Goal: Transaction & Acquisition: Subscribe to service/newsletter

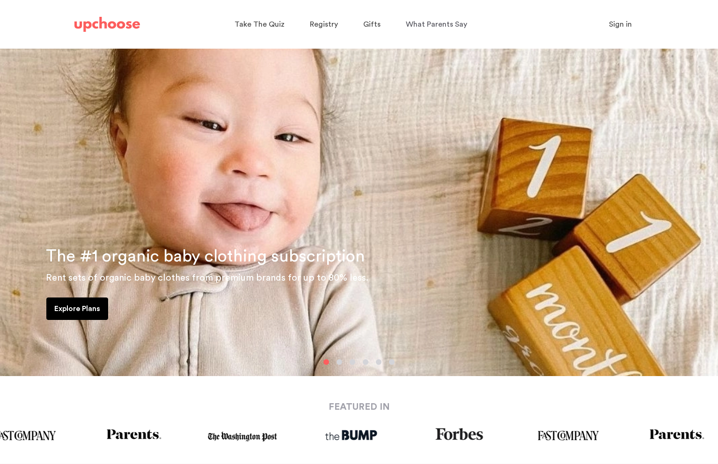
click at [92, 309] on p "Explore Plans" at bounding box center [77, 308] width 46 height 11
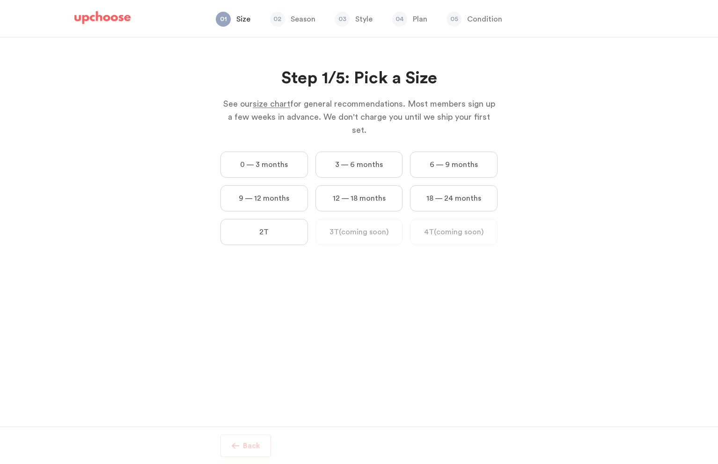
click at [250, 156] on label "0 — 3 months" at bounding box center [263, 165] width 87 height 26
click at [0, 0] on months "0 — 3 months" at bounding box center [0, 0] width 0 height 0
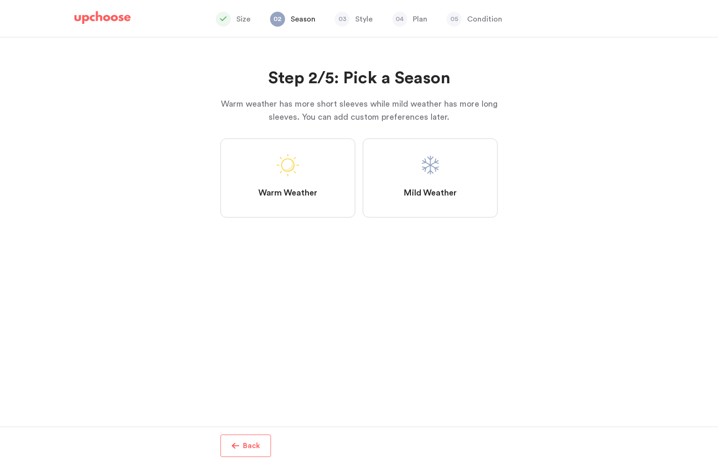
click at [411, 168] on label "Mild Weather" at bounding box center [430, 177] width 135 height 79
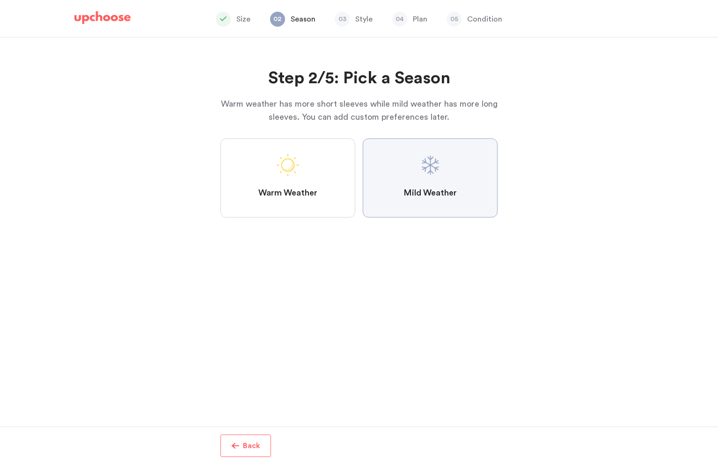
click at [0, 0] on Weather "Mild Weather" at bounding box center [0, 0] width 0 height 0
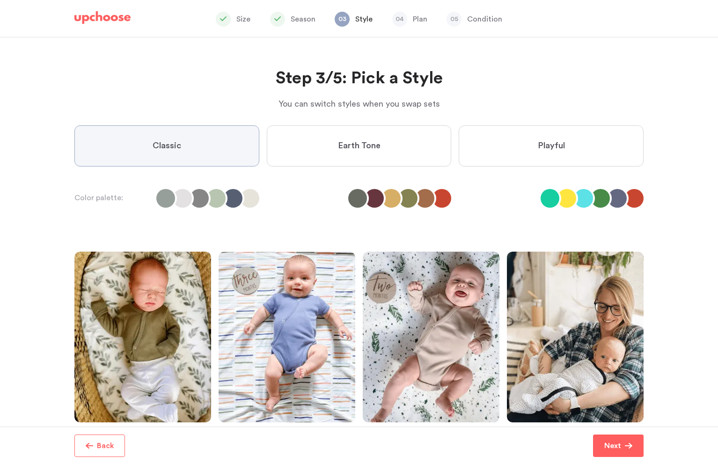
click at [383, 152] on label "Earth Tone" at bounding box center [359, 145] width 185 height 41
click at [0, 0] on Tone "Earth Tone" at bounding box center [0, 0] width 0 height 0
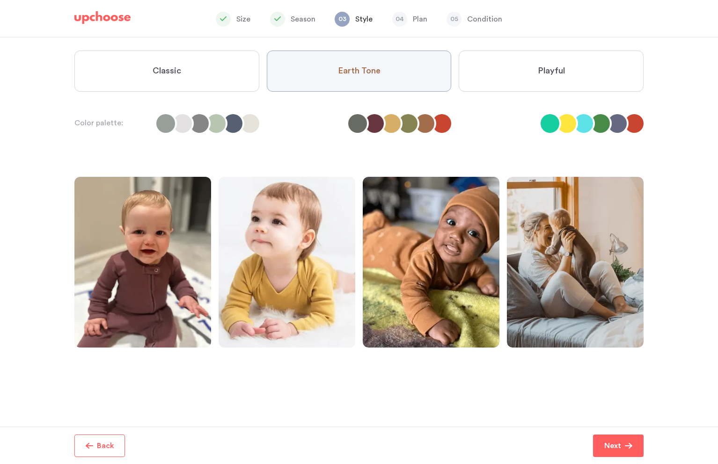
scroll to position [76, 0]
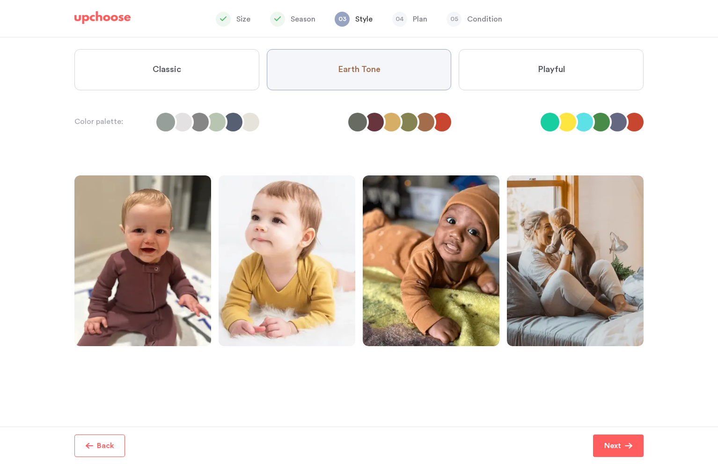
click at [187, 75] on label "Classic" at bounding box center [166, 69] width 185 height 41
click at [0, 0] on input "Classic" at bounding box center [0, 0] width 0 height 0
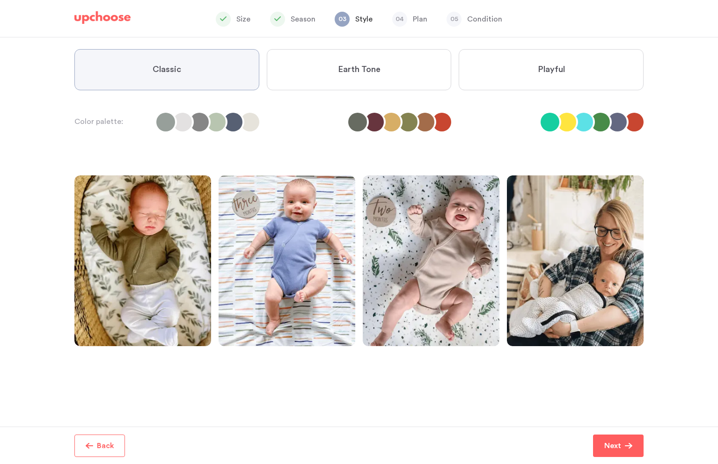
click at [346, 73] on span "Earth Tone" at bounding box center [359, 69] width 43 height 11
click at [0, 0] on Tone "Earth Tone" at bounding box center [0, 0] width 0 height 0
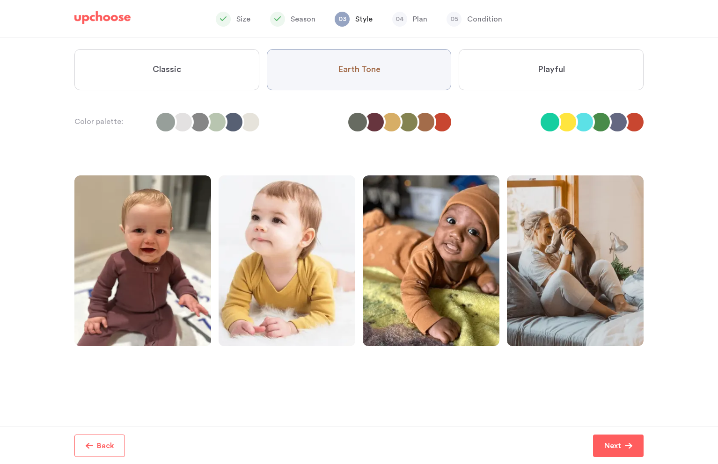
click at [542, 76] on label "Playful" at bounding box center [550, 69] width 185 height 41
click at [0, 0] on input "Playful" at bounding box center [0, 0] width 0 height 0
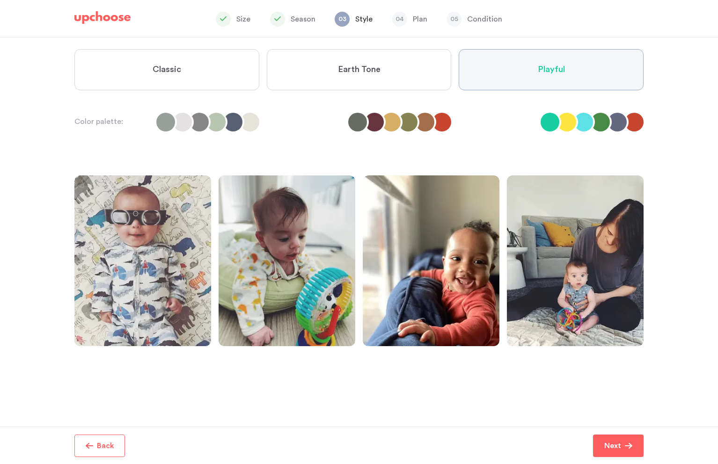
click at [423, 72] on label "Earth Tone" at bounding box center [359, 69] width 185 height 41
click at [0, 0] on Tone "Earth Tone" at bounding box center [0, 0] width 0 height 0
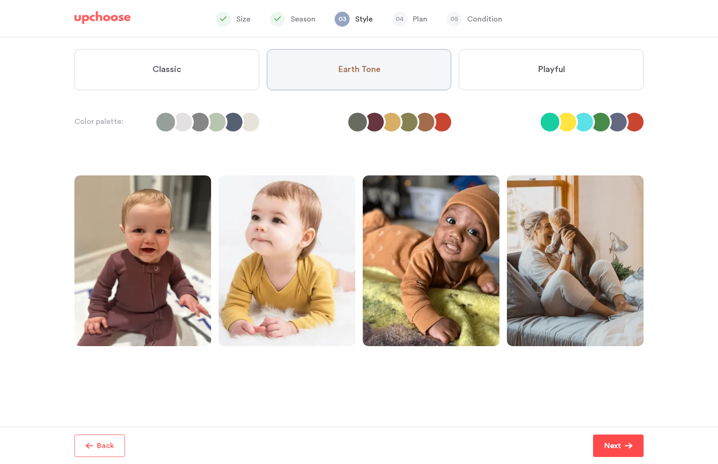
click at [617, 450] on p "Next" at bounding box center [612, 445] width 17 height 11
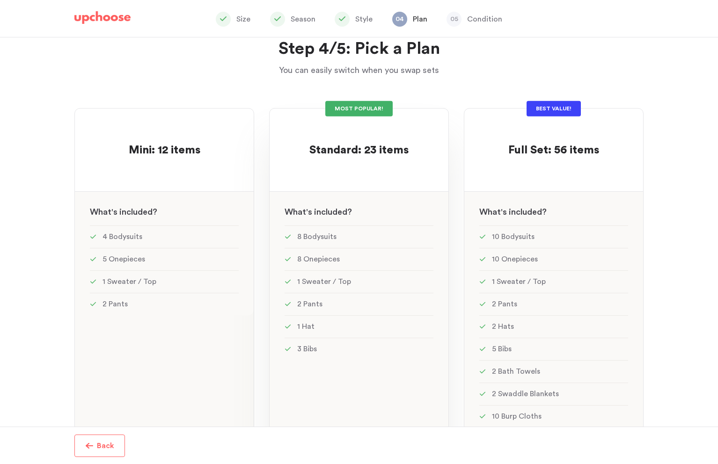
scroll to position [18, 0]
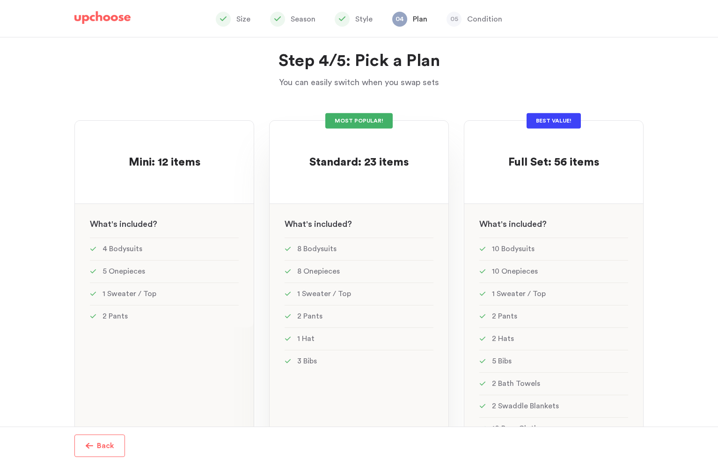
click at [365, 182] on div at bounding box center [358, 179] width 149 height 18
